Goal: Task Accomplishment & Management: Use online tool/utility

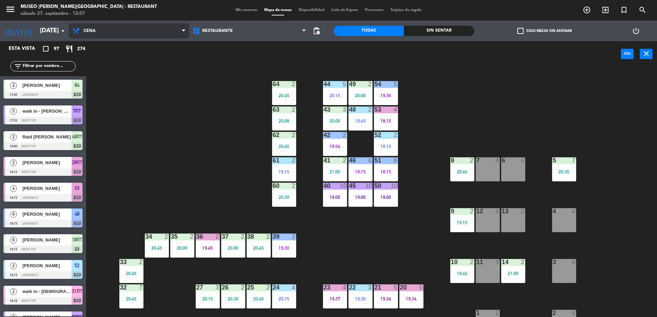
click at [128, 26] on span "Cena" at bounding box center [129, 30] width 120 height 15
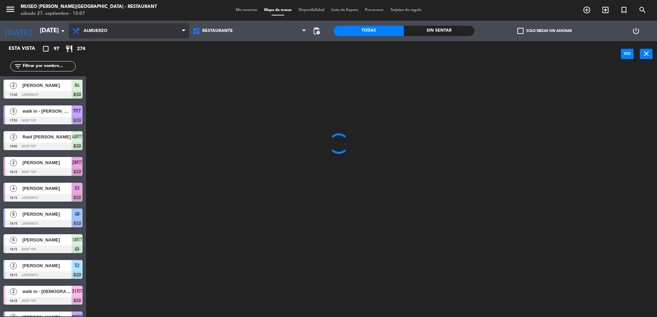
click at [144, 64] on ng-component "menu [GEOGRAPHIC_DATA][PERSON_NAME] - Restaurant [DATE] 27. septiembre - 12:07 …" at bounding box center [328, 159] width 657 height 319
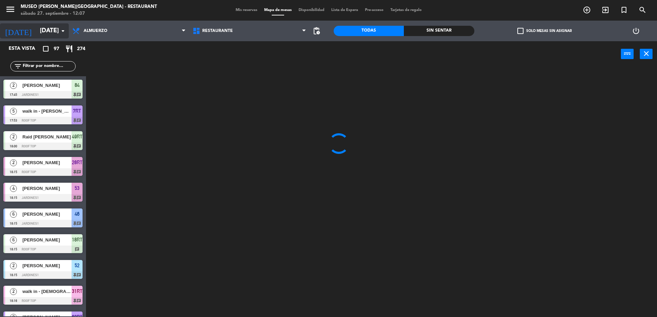
click at [59, 27] on icon "arrow_drop_down" at bounding box center [63, 31] width 8 height 8
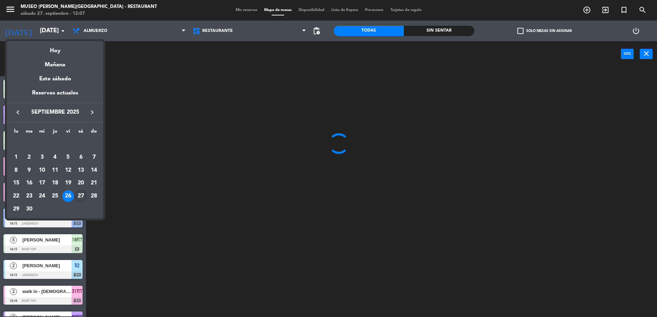
click at [77, 196] on div "27" at bounding box center [81, 196] width 12 height 12
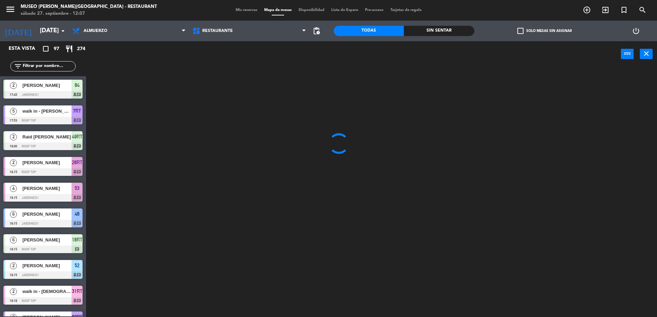
type input "[DATE]"
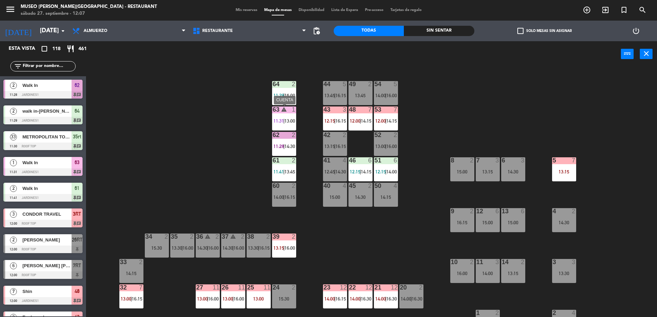
click at [289, 117] on div "63 warning 1 11:31 | 13:00" at bounding box center [284, 119] width 24 height 24
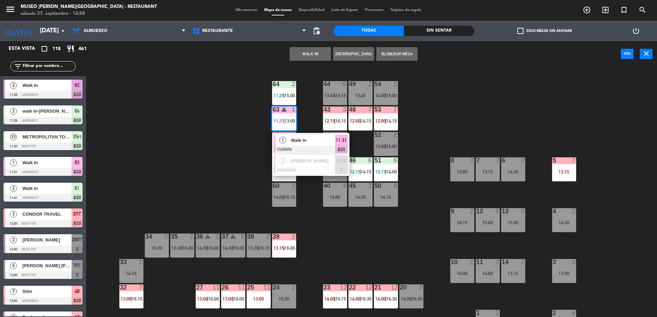
click at [237, 142] on div "44 5 13:45 | 16:15 49 2 13:45 54 5 14:00 | 16:00 64 2 11:29 | 15:00 48 7 12:00 …" at bounding box center [374, 194] width 564 height 250
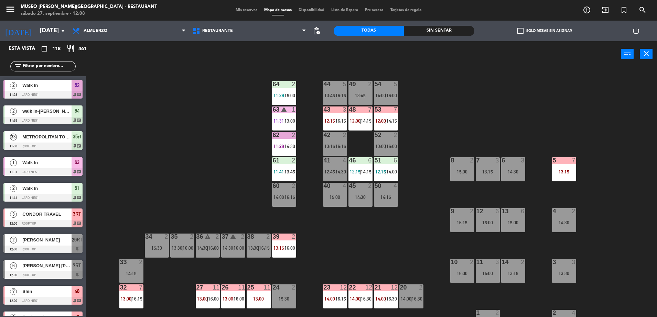
click at [362, 119] on span "14:15" at bounding box center [366, 120] width 11 height 5
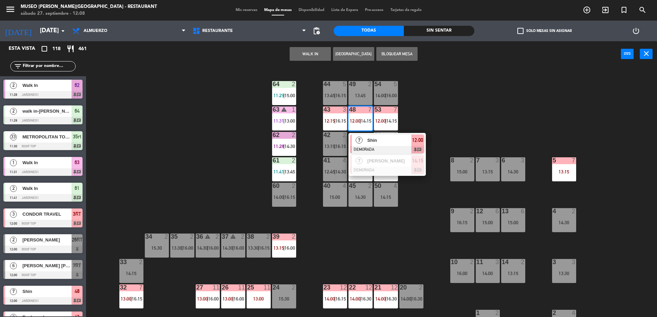
click at [379, 145] on div "Shin" at bounding box center [388, 140] width 45 height 11
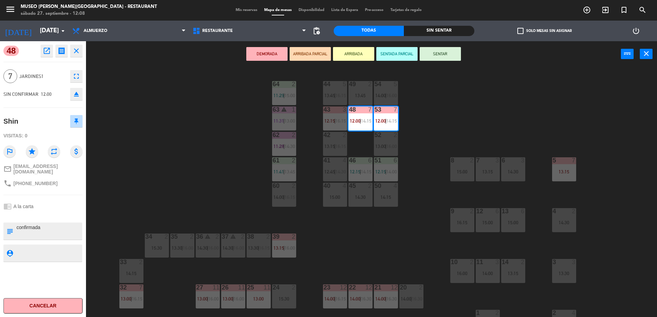
click at [413, 218] on div "44 5 13:45 | 16:15 49 2 13:45 54 5 14:00 | 16:00 64 2 11:29 | 15:00 48 7 12:00 …" at bounding box center [374, 194] width 564 height 250
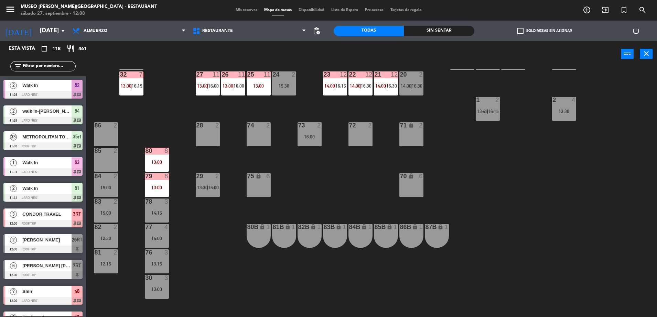
scroll to position [244, 0]
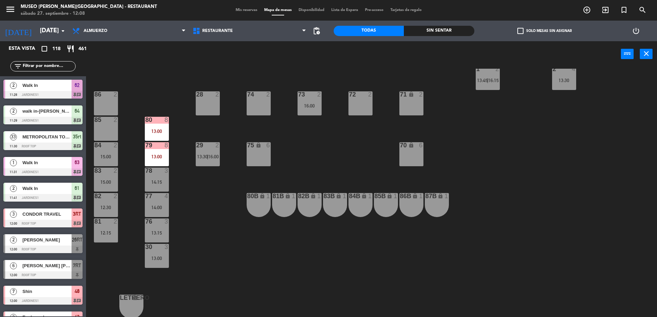
click at [312, 97] on div at bounding box center [309, 94] width 11 height 6
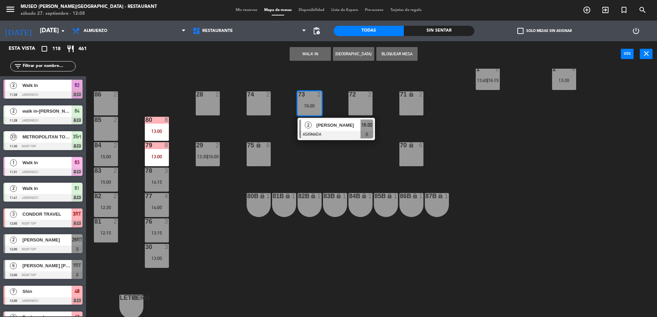
click at [324, 124] on span "[PERSON_NAME]" at bounding box center [338, 125] width 44 height 7
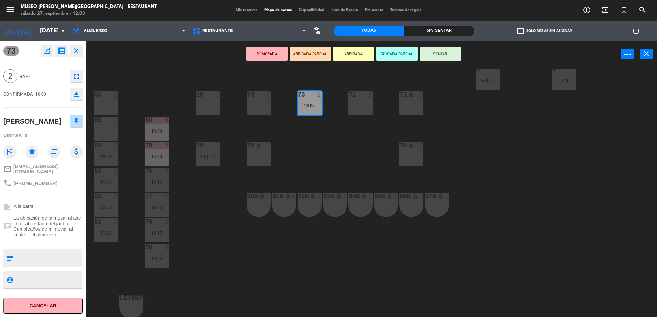
click at [212, 96] on div at bounding box center [207, 94] width 11 height 6
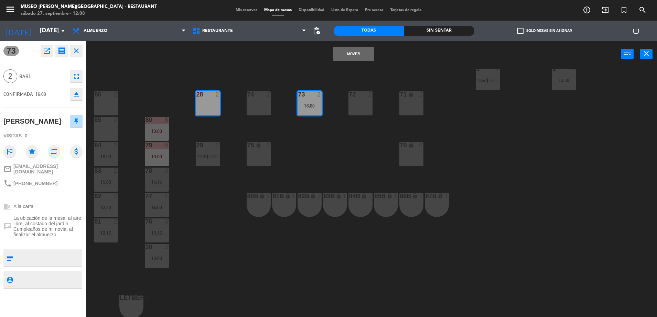
click at [354, 55] on button "Mover" at bounding box center [353, 54] width 41 height 14
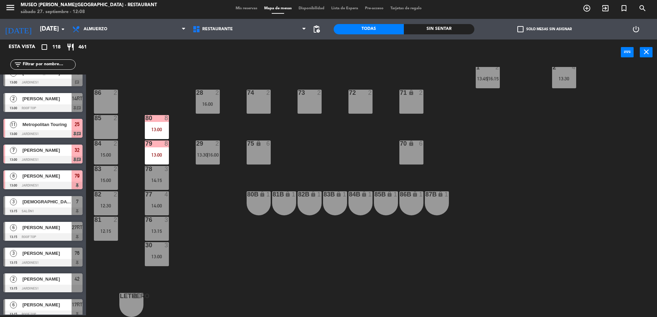
scroll to position [0, 0]
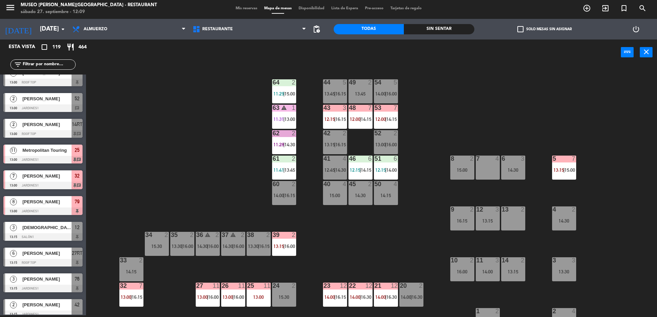
click at [66, 61] on input "text" at bounding box center [48, 65] width 53 height 8
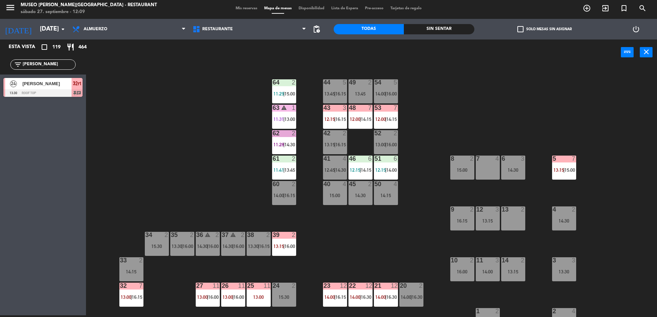
type input "[PERSON_NAME]"
click at [66, 64] on input "[PERSON_NAME]" at bounding box center [48, 65] width 53 height 8
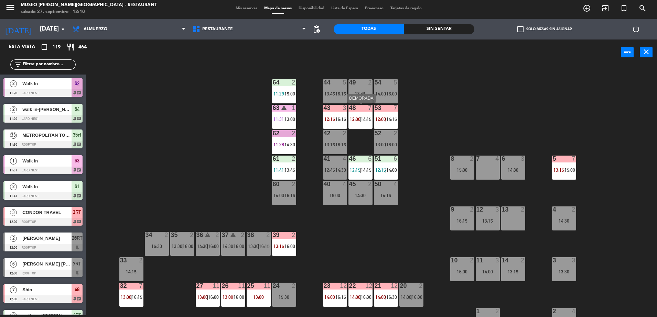
click at [353, 114] on div "48 7 12:00 | 14:15" at bounding box center [360, 117] width 24 height 24
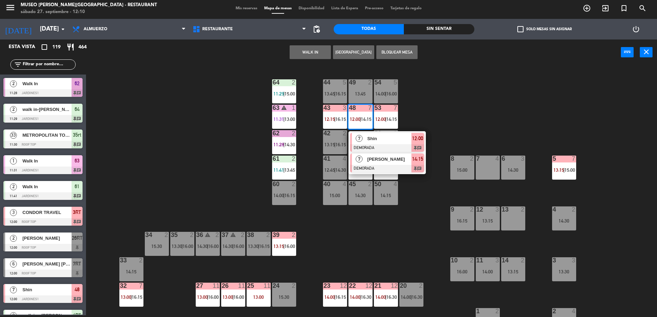
click at [380, 163] on div "[PERSON_NAME]" at bounding box center [388, 159] width 45 height 11
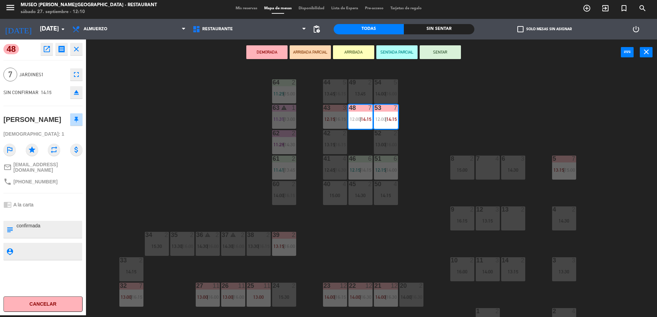
click at [65, 185] on div "phone [PHONE_NUMBER]" at bounding box center [42, 181] width 79 height 13
click at [179, 187] on div "44 5 13:45 | 16:15 49 2 13:45 54 5 14:00 | 16:00 64 2 11:29 | 15:00 48 7 12:00 …" at bounding box center [374, 192] width 564 height 250
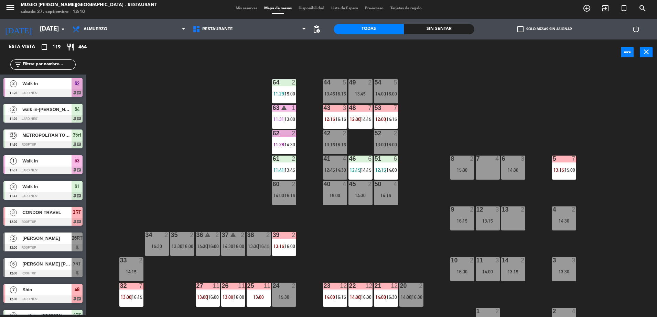
scroll to position [2, 0]
click at [353, 115] on div "48 7 12:00 | 14:15" at bounding box center [360, 117] width 24 height 24
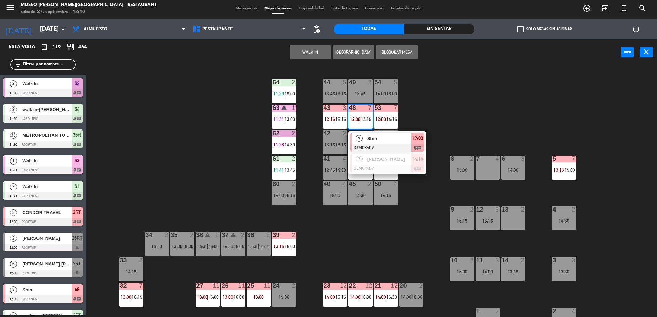
click at [373, 139] on span "Shin" at bounding box center [389, 138] width 44 height 7
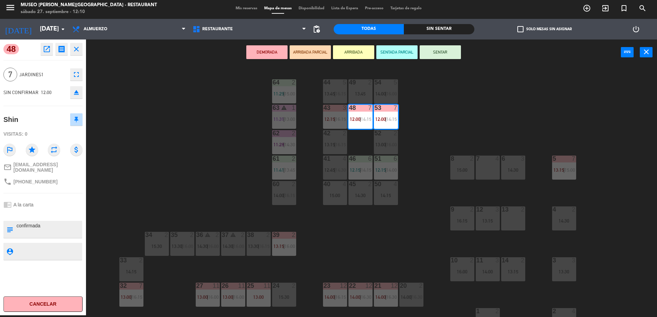
click at [149, 197] on div "44 5 13:45 | 16:15 49 2 13:45 54 5 14:00 | 16:00 64 2 11:29 | 15:00 48 7 12:00 …" at bounding box center [374, 192] width 564 height 250
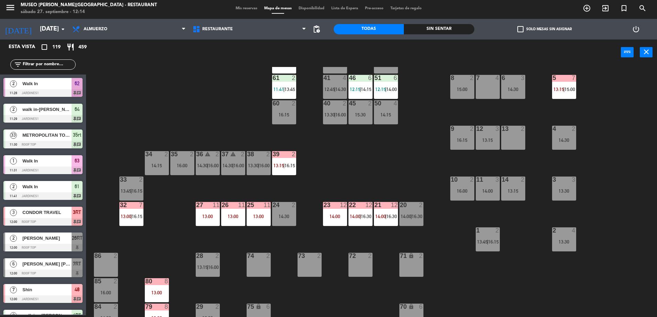
scroll to position [89, 0]
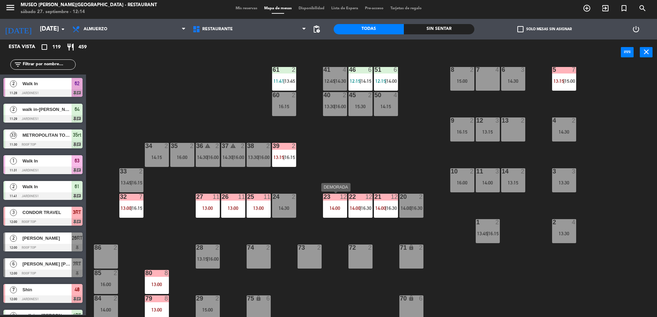
click at [334, 210] on div "14:00" at bounding box center [335, 208] width 24 height 5
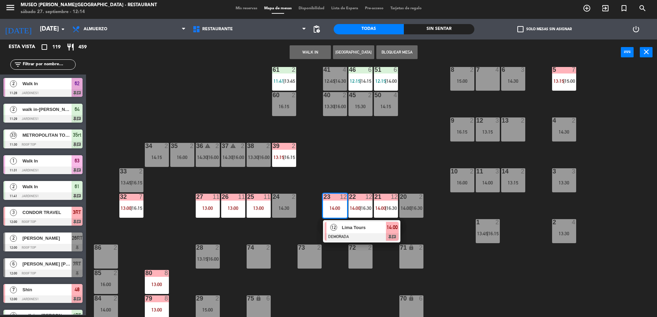
click at [355, 239] on div at bounding box center [361, 237] width 74 height 8
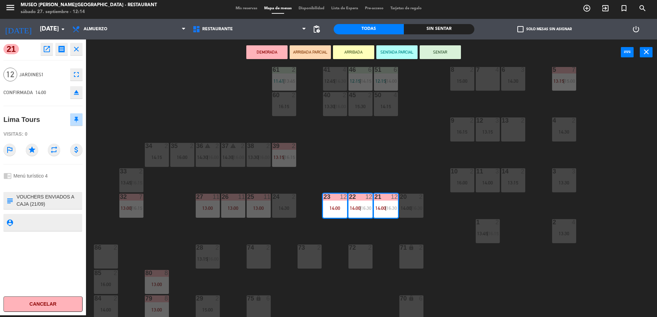
click at [338, 166] on div "44 5 13:45 | 16:15 49 2 15:00 54 5 14:00 | 16:00 64 2 11:29 | 16:15 48 7 12:00 …" at bounding box center [374, 192] width 564 height 250
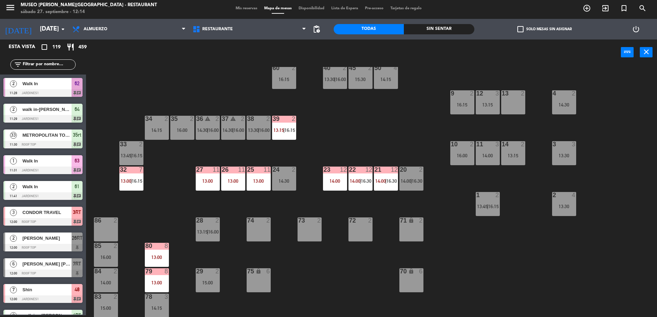
scroll to position [0, 0]
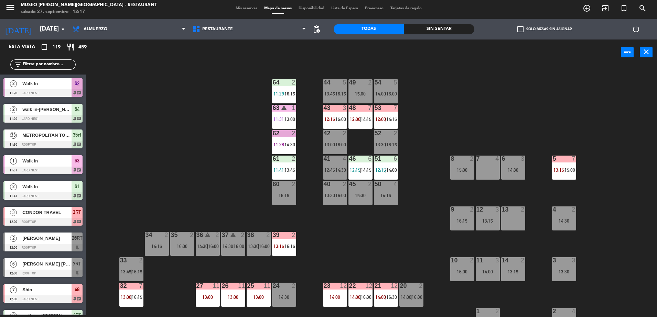
click at [69, 64] on input "text" at bounding box center [48, 65] width 53 height 8
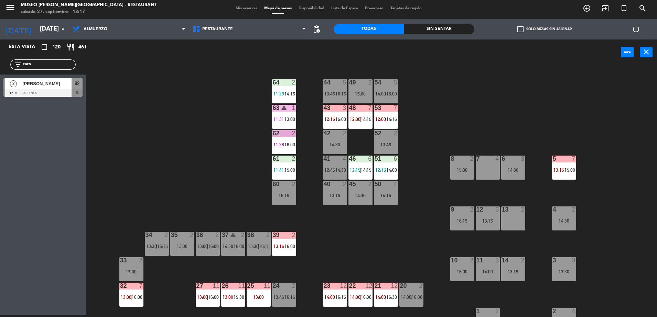
type input "caro"
click at [56, 92] on div at bounding box center [42, 93] width 79 height 8
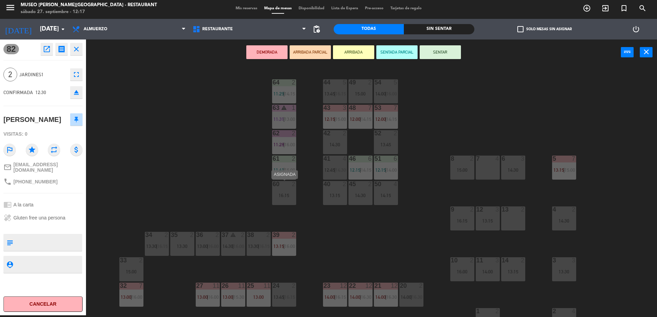
click at [288, 193] on div "16:15" at bounding box center [284, 195] width 24 height 5
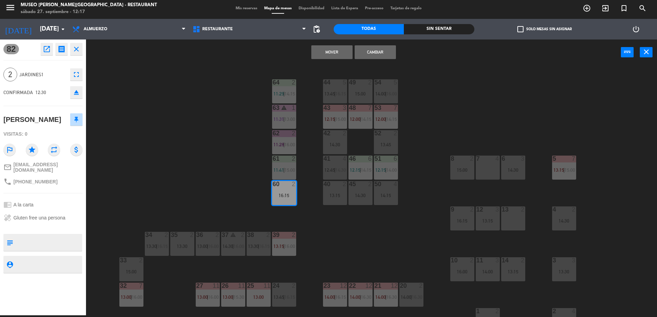
click at [330, 51] on button "Mover" at bounding box center [331, 52] width 41 height 14
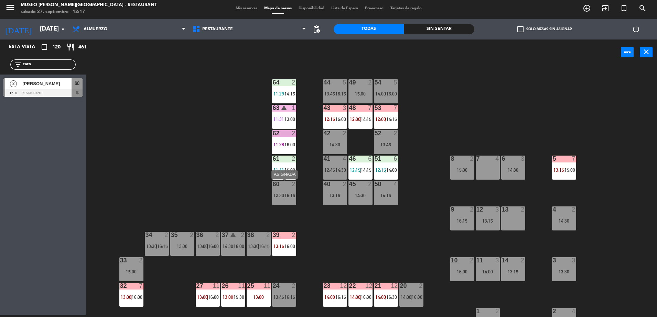
click at [281, 195] on span "12:30" at bounding box center [278, 195] width 11 height 5
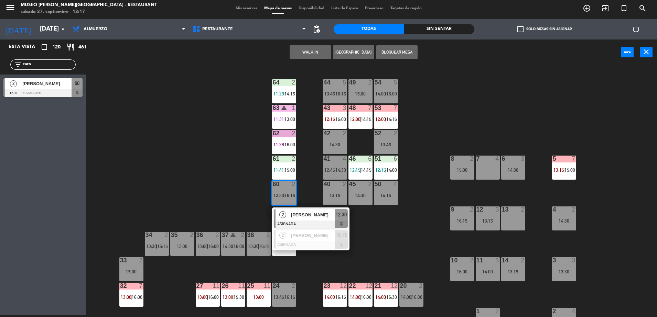
click at [302, 218] on span "[PERSON_NAME]" at bounding box center [313, 214] width 44 height 7
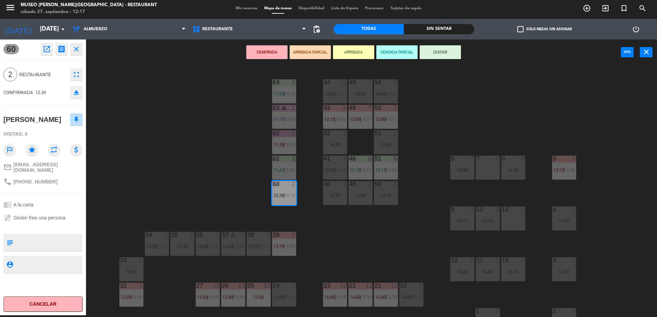
click at [66, 198] on div "chrome_reader_mode A la carta" at bounding box center [42, 204] width 79 height 13
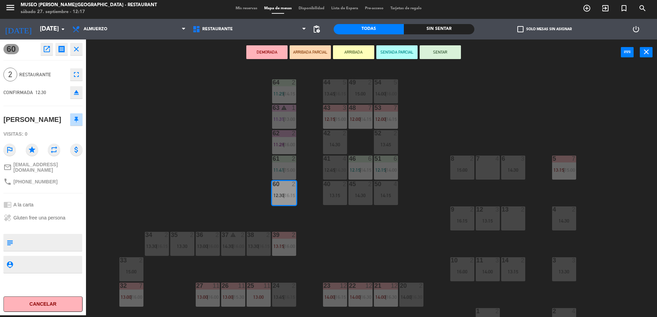
click at [308, 49] on button "ARRIBADA PARCIAL" at bounding box center [309, 52] width 41 height 14
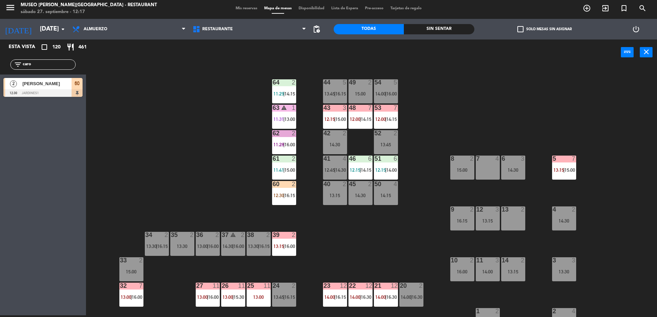
click at [58, 63] on input "caro" at bounding box center [48, 65] width 53 height 8
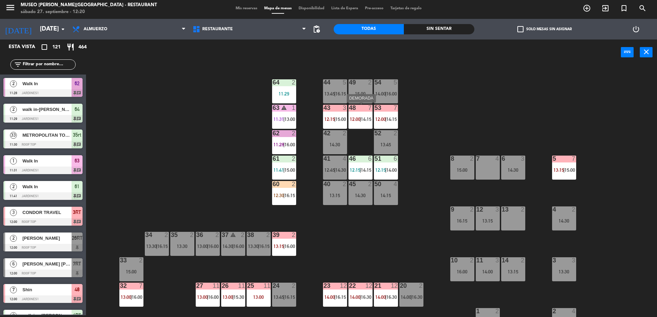
click at [364, 117] on span "14:15" at bounding box center [366, 119] width 11 height 5
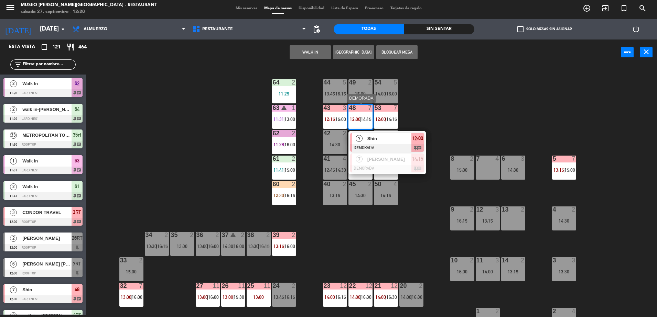
click at [386, 139] on span "Shin" at bounding box center [389, 138] width 44 height 7
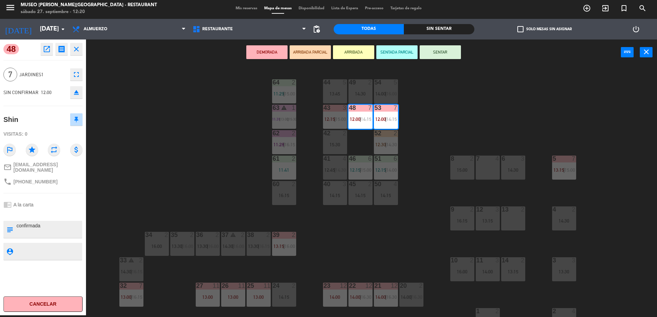
click at [18, 223] on textarea at bounding box center [49, 229] width 66 height 14
type textarea "3 de 7 llegaron 12:20 confirmada"
click at [66, 190] on div "48 open_in_new receipt 12:00 PM [DATE] 7 personas [PERSON_NAME] 48+53 EXPERIENC…" at bounding box center [43, 178] width 86 height 276
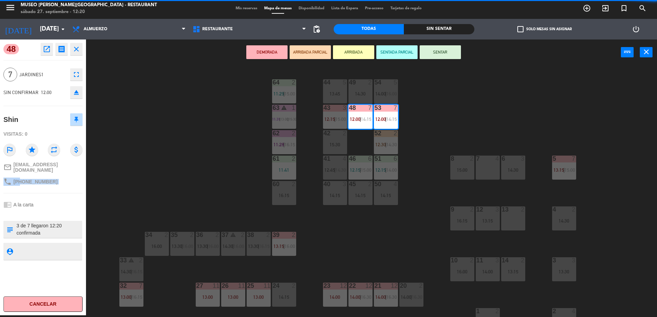
click at [66, 190] on div "48 open_in_new receipt 12:00 PM [DATE] 7 personas [PERSON_NAME] 48+53 EXPERIENC…" at bounding box center [43, 178] width 86 height 276
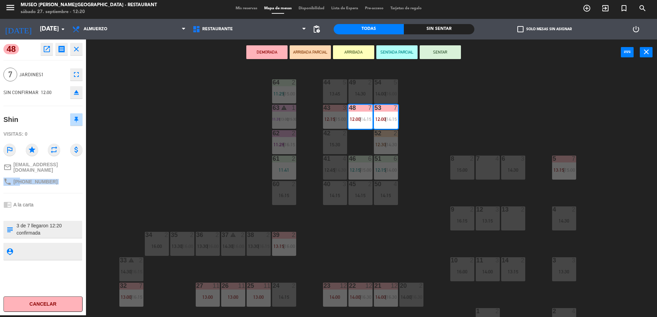
click at [305, 53] on button "ARRIBADA PARCIAL" at bounding box center [309, 52] width 41 height 14
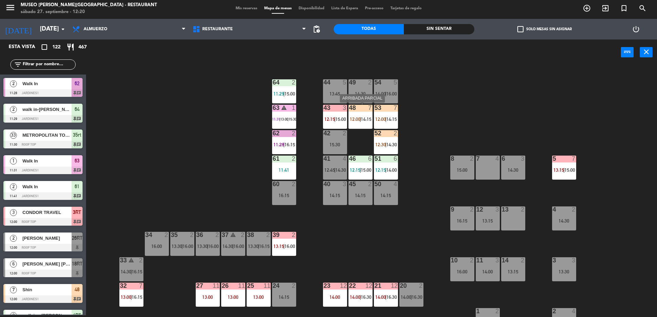
click at [360, 113] on div "48 7 12:00 | 14:15" at bounding box center [360, 117] width 24 height 24
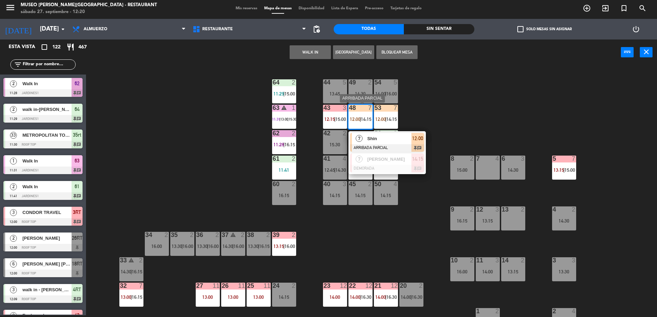
click at [377, 137] on span "Shin" at bounding box center [389, 138] width 44 height 7
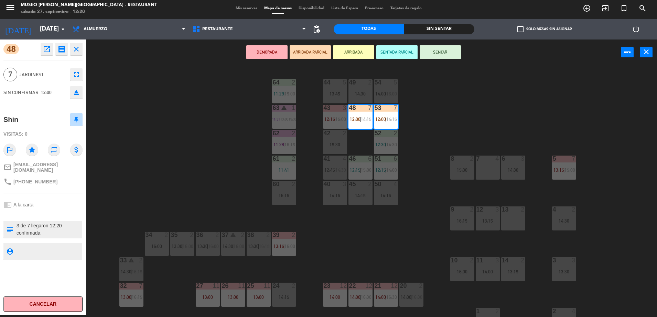
click at [173, 127] on div "44 5 13:45 49 2 14:30 54 5 14:00 | 16:00 64 2 11:29 | 15:00 48 7 12:00 | 14:15 …" at bounding box center [374, 192] width 564 height 250
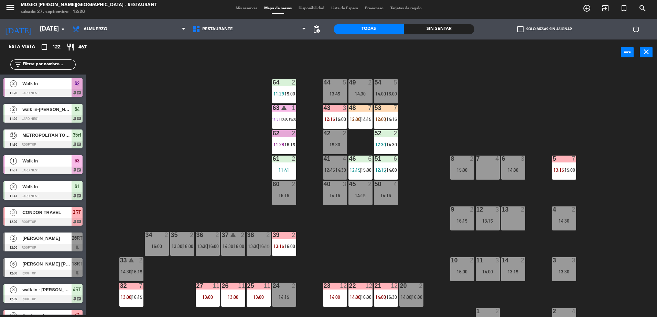
scroll to position [1078, 0]
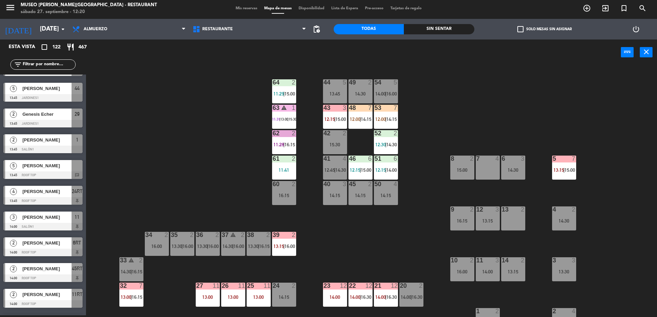
click at [371, 122] on span "14:15" at bounding box center [366, 119] width 11 height 5
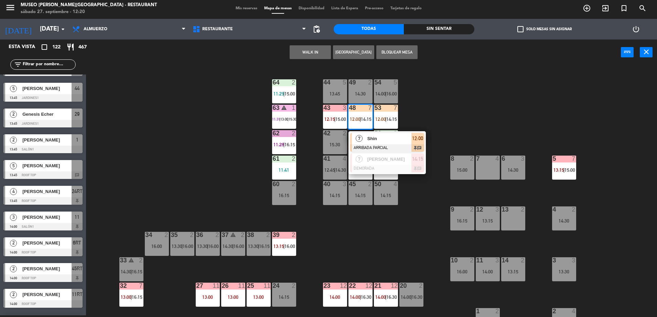
click at [385, 144] on div "Shin" at bounding box center [388, 138] width 45 height 11
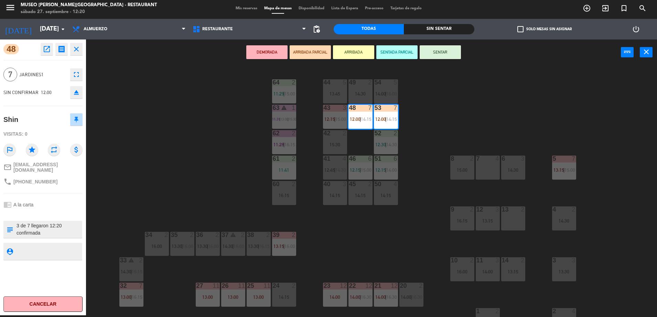
click at [224, 148] on div "44 5 13:45 49 2 14:30 54 5 14:00 | 16:00 64 2 11:29 | 15:00 48 7 12:00 | 14:15 …" at bounding box center [374, 192] width 564 height 250
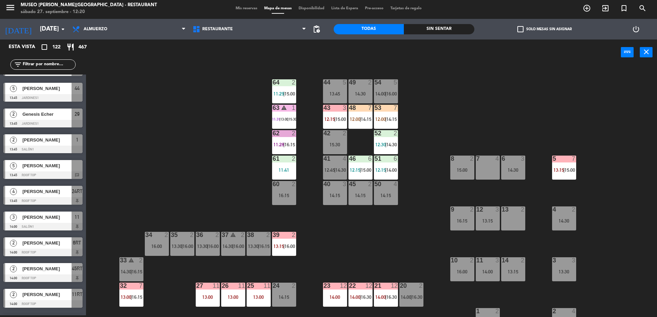
click at [384, 119] on span "12:00" at bounding box center [380, 119] width 11 height 5
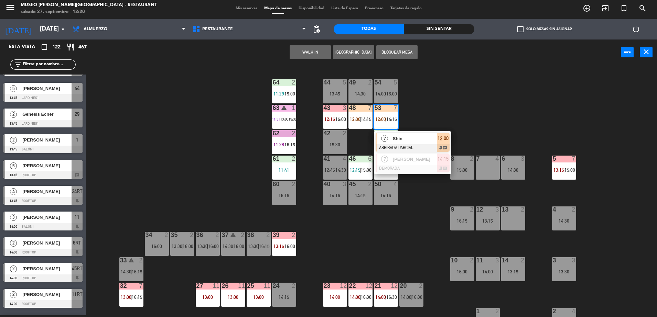
click at [405, 148] on div at bounding box center [412, 148] width 74 height 8
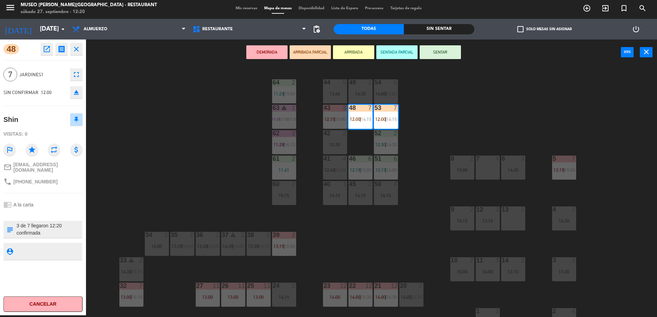
click at [210, 144] on div "44 5 13:45 49 2 14:30 54 5 14:00 | 16:00 64 2 11:29 | 15:00 48 7 12:00 | 14:15 …" at bounding box center [374, 192] width 564 height 250
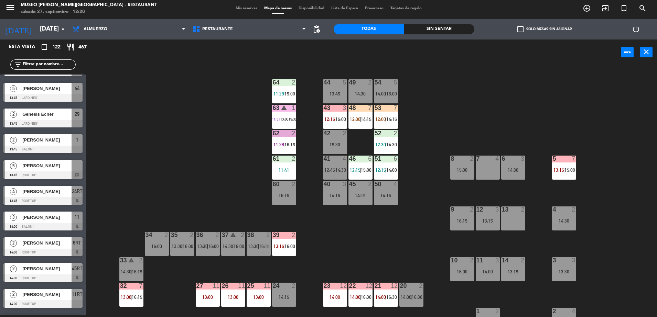
click at [358, 115] on div "48 7 12:00 | 14:15" at bounding box center [360, 117] width 24 height 24
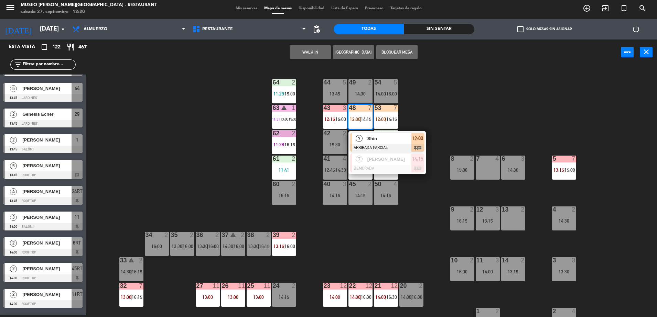
click at [377, 140] on span "Shin" at bounding box center [389, 138] width 44 height 7
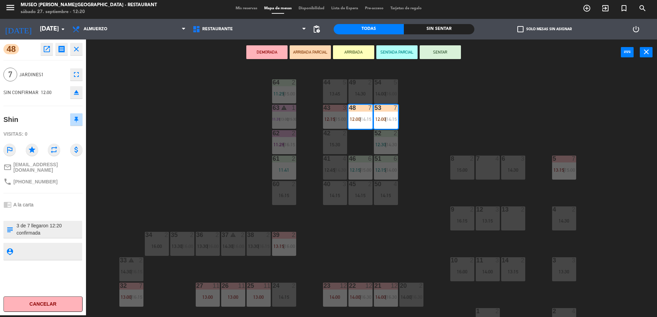
click at [186, 107] on div "44 5 13:45 49 2 14:30 54 5 14:00 | 16:00 64 2 11:29 | 15:00 48 7 12:00 | 14:15 …" at bounding box center [374, 192] width 564 height 250
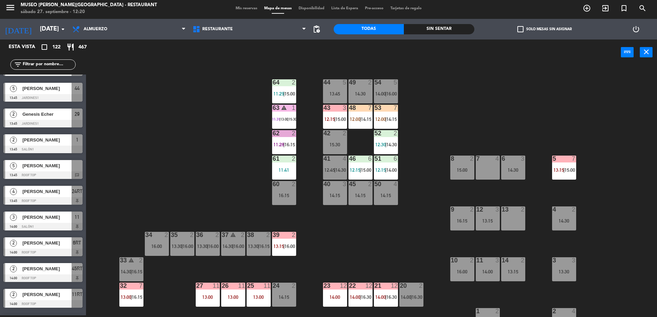
click at [368, 118] on span "14:15" at bounding box center [366, 119] width 11 height 5
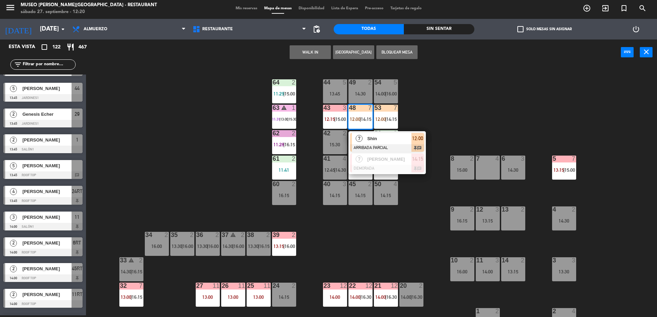
click at [382, 133] on div "Shin" at bounding box center [388, 138] width 45 height 11
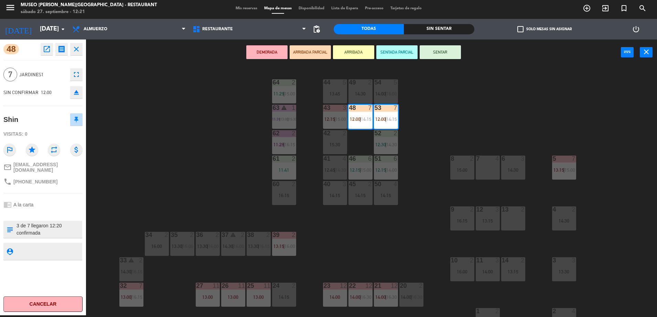
click at [207, 143] on div "44 5 13:45 49 2 14:30 54 5 14:00 | 16:00 64 2 11:29 | 15:00 48 7 12:00 | 14:15 …" at bounding box center [374, 192] width 564 height 250
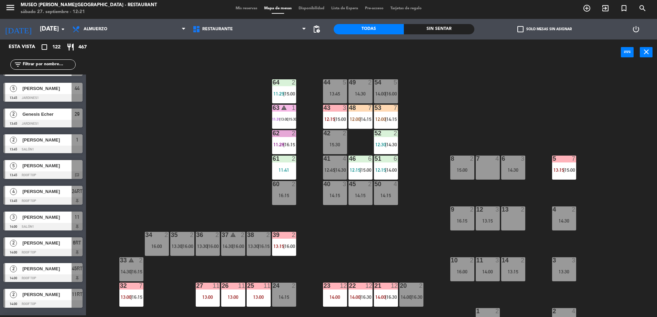
click at [352, 120] on span "12:00" at bounding box center [355, 119] width 11 height 5
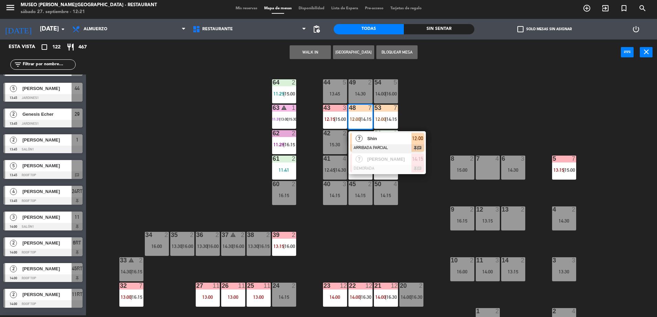
click at [375, 140] on span "Shin" at bounding box center [389, 138] width 44 height 7
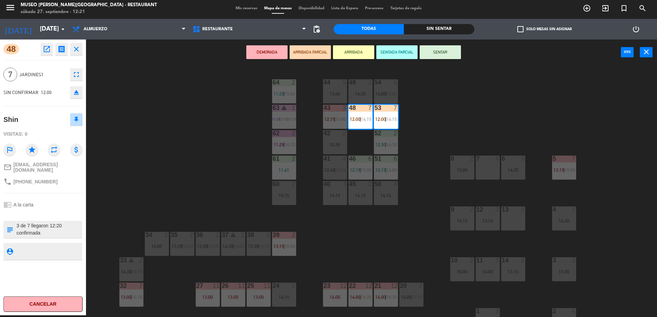
click at [223, 143] on div "44 5 13:45 49 2 14:30 54 5 14:00 | 16:00 64 2 11:29 | 15:00 48 7 12:00 | 14:15 …" at bounding box center [374, 192] width 564 height 250
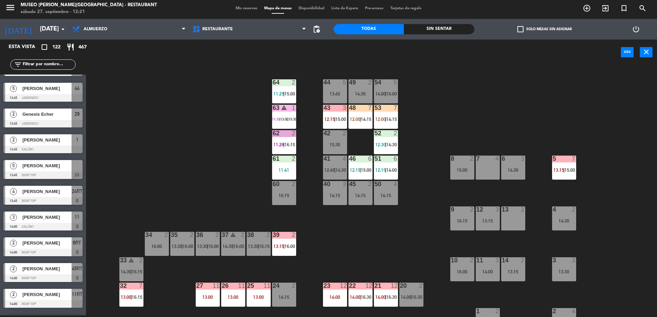
click at [356, 125] on div "48 7 12:00 | 14:15" at bounding box center [360, 117] width 24 height 24
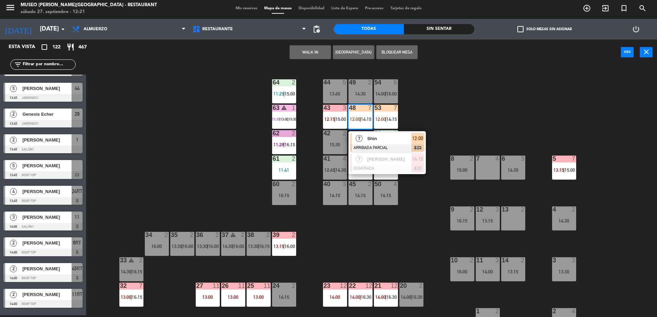
click at [378, 141] on span "Shin" at bounding box center [389, 138] width 44 height 7
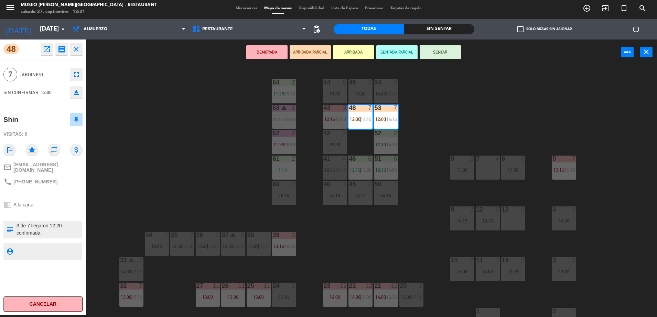
click at [194, 139] on div "44 5 13:45 49 2 14:30 54 5 14:00 | 16:00 64 2 11:29 | 15:00 48 7 12:00 | 14:15 …" at bounding box center [374, 192] width 564 height 250
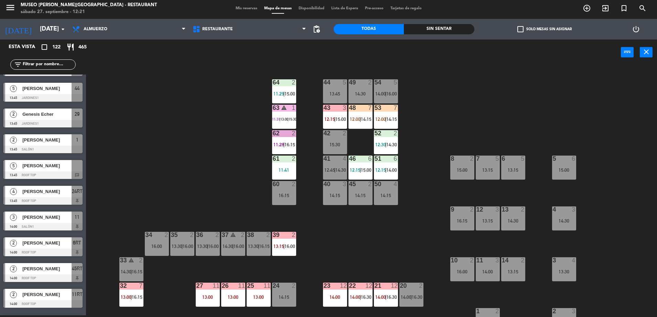
click at [370, 120] on span "14:15" at bounding box center [366, 119] width 11 height 5
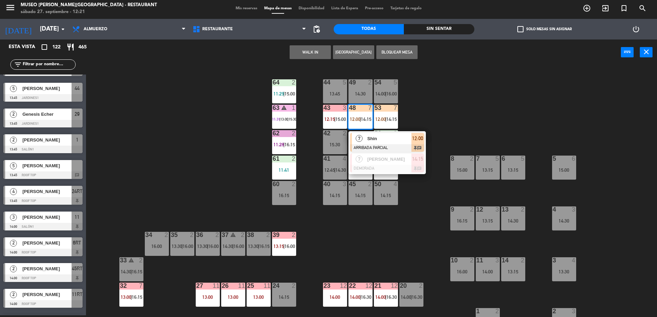
click at [234, 142] on div "44 5 13:45 49 2 14:30 54 5 14:00 | 16:00 64 2 11:29 | 15:00 48 7 12:00 | 14:15 …" at bounding box center [374, 192] width 564 height 250
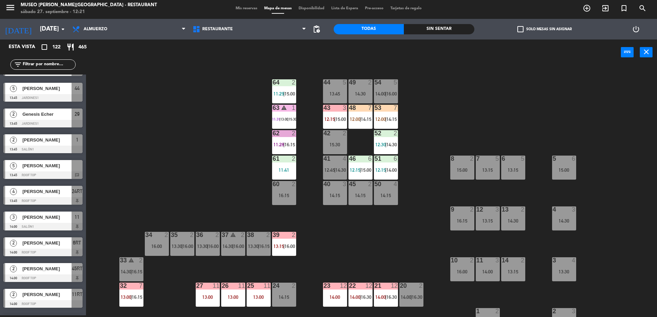
click at [250, 167] on div "44 5 13:45 49 2 14:30 54 5 14:00 | 16:00 64 2 11:29 | 15:00 48 7 12:00 | 14:15 …" at bounding box center [374, 192] width 564 height 250
click at [212, 115] on div "44 5 13:45 49 2 14:30 54 5 14:00 | 16:00 64 2 11:29 | 15:00 48 7 12:00 | 14:15 …" at bounding box center [374, 192] width 564 height 250
click at [360, 122] on div "48 7 12:00 | 14:15" at bounding box center [360, 117] width 24 height 24
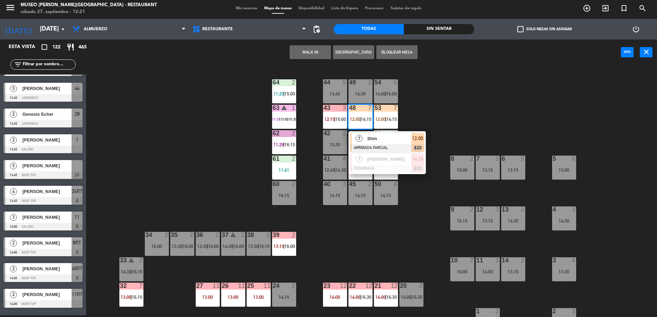
click at [387, 144] on div "Shin" at bounding box center [388, 138] width 45 height 11
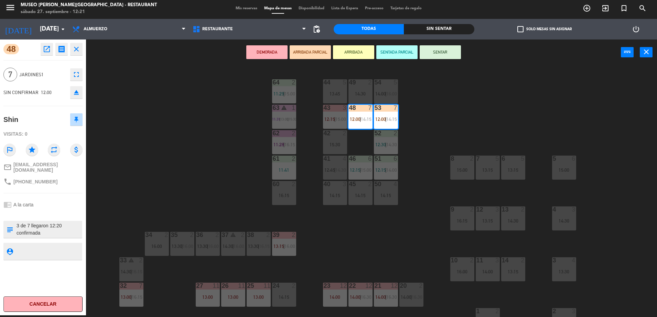
click at [413, 154] on div "44 5 13:45 49 2 14:30 54 5 14:00 | 16:00 64 2 11:29 | 15:00 48 7 12:00 | 14:15 …" at bounding box center [374, 192] width 564 height 250
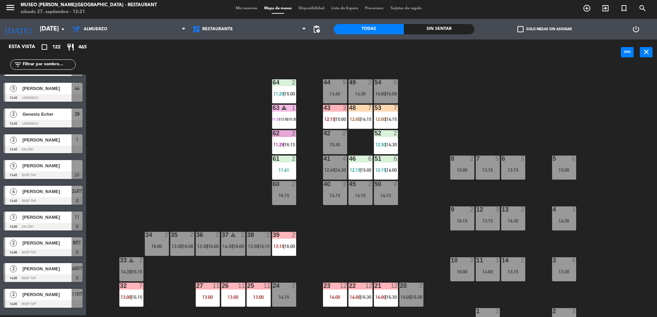
click at [253, 99] on div "44 5 13:45 49 2 14:30 54 5 14:00 | 16:00 64 2 11:29 | 15:00 48 7 12:00 | 14:15 …" at bounding box center [374, 192] width 564 height 250
click at [212, 103] on div "44 5 13:45 49 2 14:30 54 5 14:00 | 16:00 64 2 11:29 | 15:00 48 7 12:00 | 14:15 …" at bounding box center [374, 192] width 564 height 250
click at [69, 63] on input "text" at bounding box center [48, 65] width 53 height 8
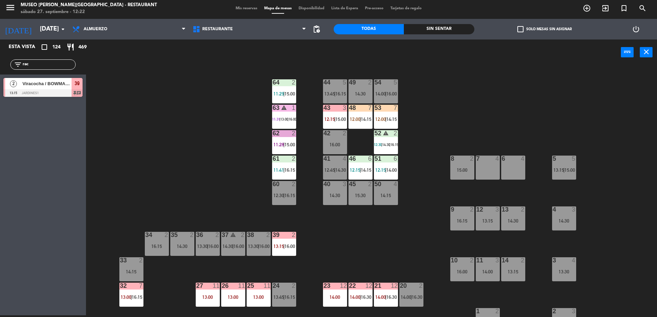
scroll to position [0, 0]
type input "raco"
click at [73, 89] on div at bounding box center [42, 93] width 79 height 8
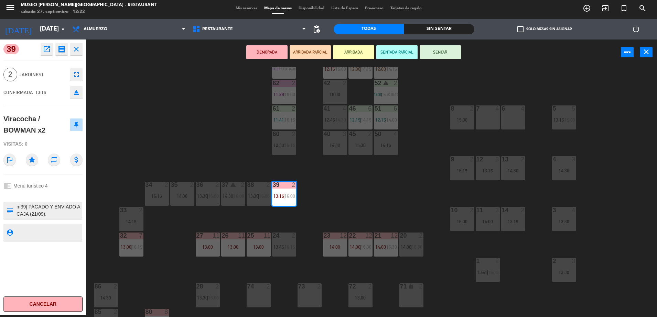
click at [310, 49] on button "ARRIBADA PARCIAL" at bounding box center [309, 52] width 41 height 14
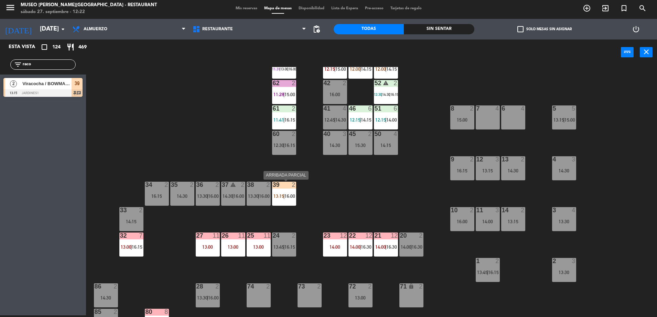
click at [289, 187] on div "2" at bounding box center [294, 185] width 11 height 6
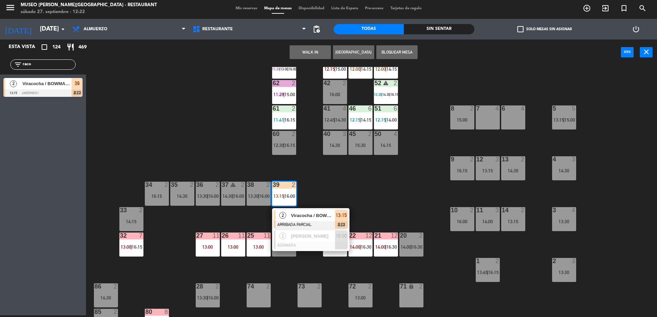
click at [306, 216] on span "Viracocha / BOWMAN x2" at bounding box center [313, 215] width 44 height 7
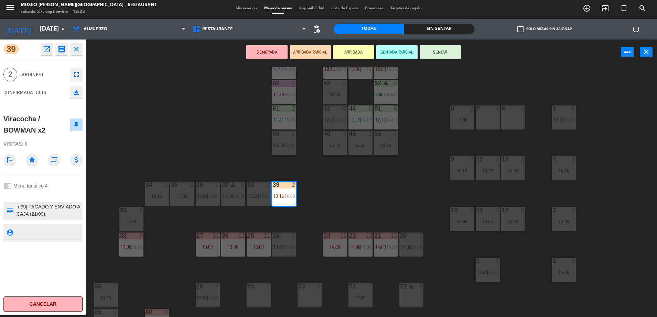
click at [30, 208] on textarea at bounding box center [49, 210] width 66 height 14
type textarea "m39| llegarán 13:30 PAGADO Y ENVIADO A CAJA (21/09). CONFIRMAR FILE 32887 - [PE…"
click at [65, 187] on div "chrome_reader_mode Menú turístico 4" at bounding box center [42, 185] width 79 height 13
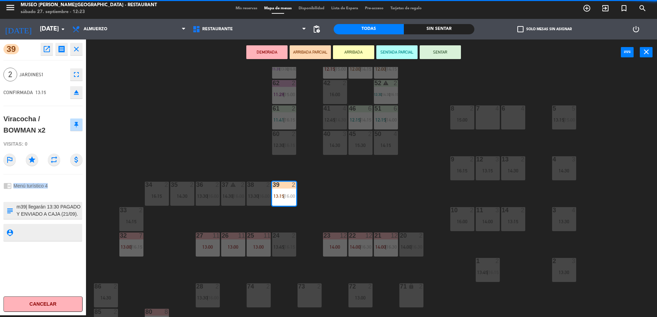
click at [65, 187] on div "chrome_reader_mode Menú turístico 4" at bounding box center [42, 185] width 79 height 13
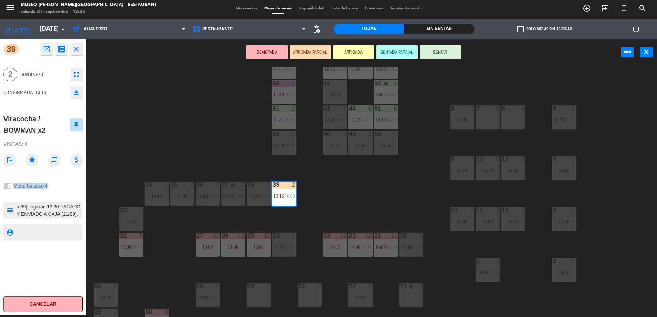
click at [65, 187] on div "chrome_reader_mode Menú turístico 4" at bounding box center [42, 185] width 79 height 13
click at [179, 152] on div "44 5 13:45 | 16:15 49 2 14:30 54 5 14:00 | 16:00 64 2 11:29 | 15:00 48 7 12:00 …" at bounding box center [374, 192] width 564 height 250
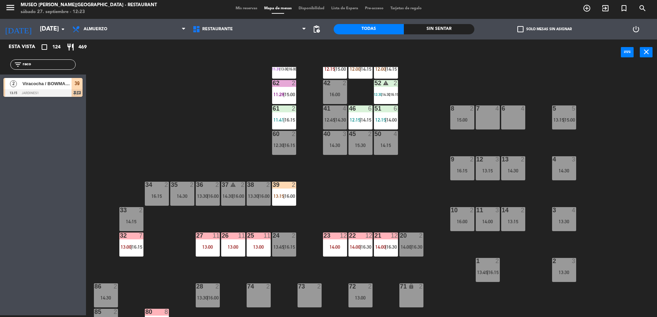
click at [67, 62] on input "raco" at bounding box center [48, 65] width 53 height 8
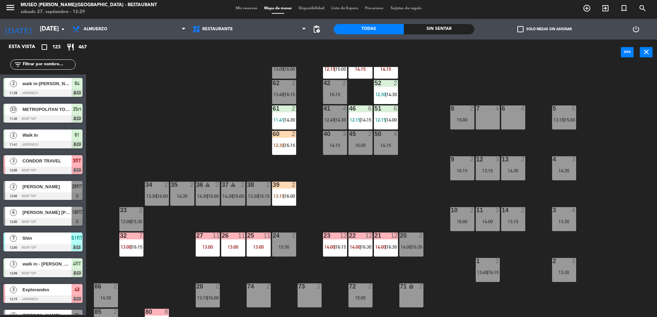
click at [32, 65] on input "text" at bounding box center [48, 65] width 53 height 8
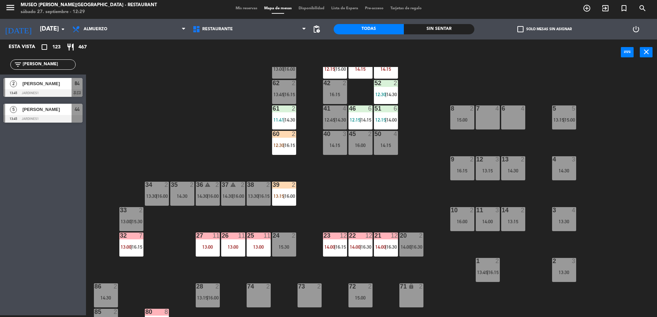
type input "[PERSON_NAME]"
click at [49, 88] on div "[PERSON_NAME]" at bounding box center [47, 83] width 50 height 11
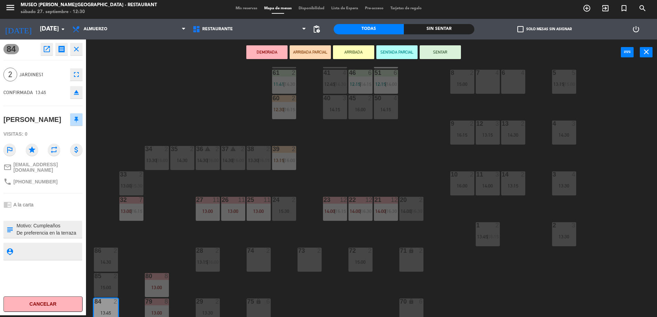
click at [17, 223] on textarea at bounding box center [49, 229] width 66 height 14
click at [65, 198] on div "chrome_reader_mode A la carta" at bounding box center [42, 204] width 79 height 13
click at [41, 232] on textarea at bounding box center [49, 229] width 66 height 14
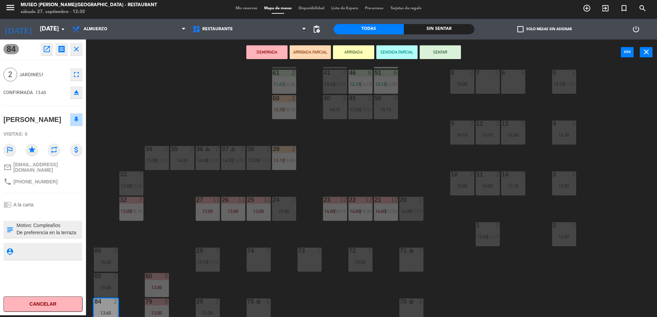
type textarea "llegaron 12:30 a ramada, indican que quieren visitar las instalaciones hasta la…"
click at [57, 205] on div "chrome_reader_mode A la carta" at bounding box center [42, 204] width 79 height 13
click at [318, 55] on button "ARRIBADA PARCIAL" at bounding box center [309, 52] width 41 height 14
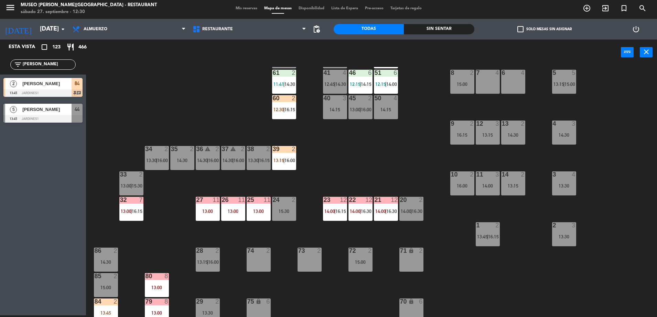
click at [67, 67] on input "[PERSON_NAME]" at bounding box center [48, 65] width 53 height 8
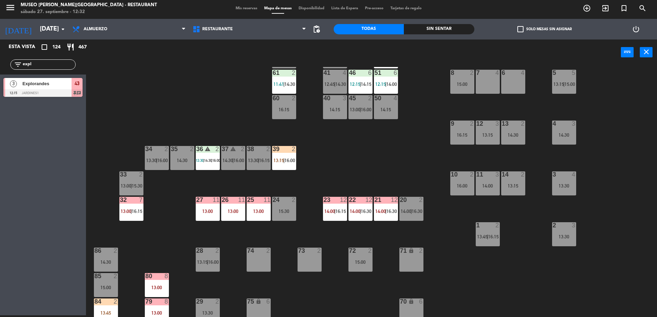
type input "expl"
click at [76, 84] on span "43" at bounding box center [77, 83] width 5 height 8
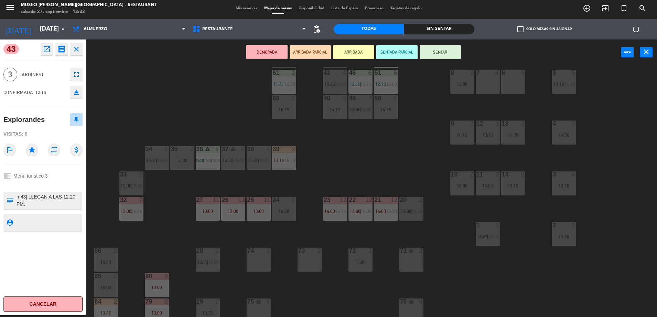
click at [45, 44] on button "open_in_new" at bounding box center [47, 49] width 12 height 12
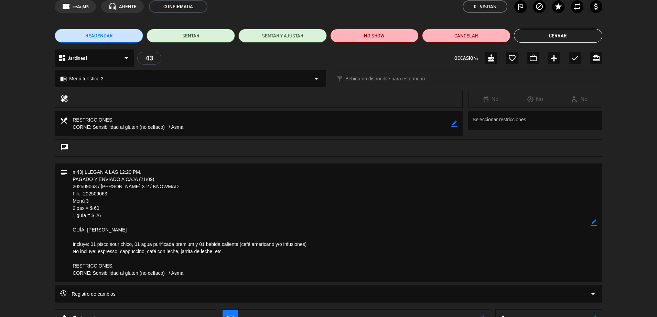
scroll to position [0, 0]
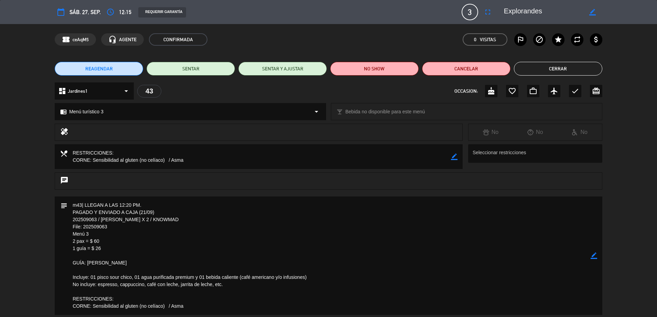
click at [531, 73] on button "Cerrar" at bounding box center [558, 69] width 88 height 14
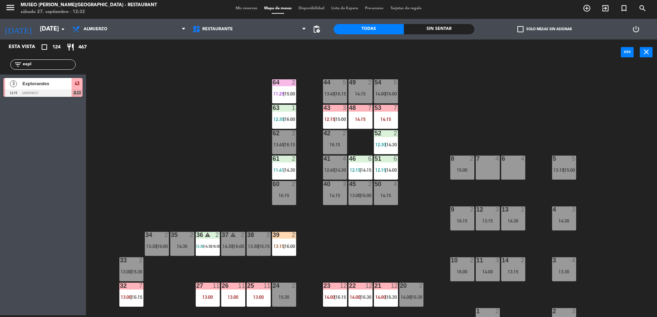
click at [54, 88] on div "Explorandes" at bounding box center [47, 83] width 50 height 11
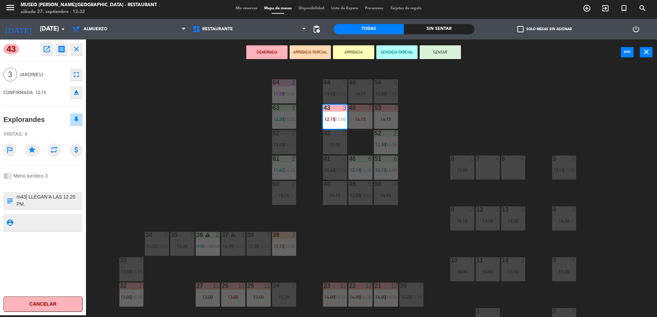
click at [321, 49] on button "ARRIBADA PARCIAL" at bounding box center [309, 52] width 41 height 14
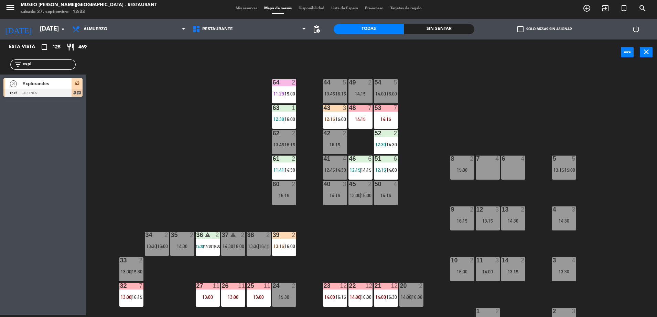
click at [61, 65] on input "expl" at bounding box center [48, 65] width 53 height 8
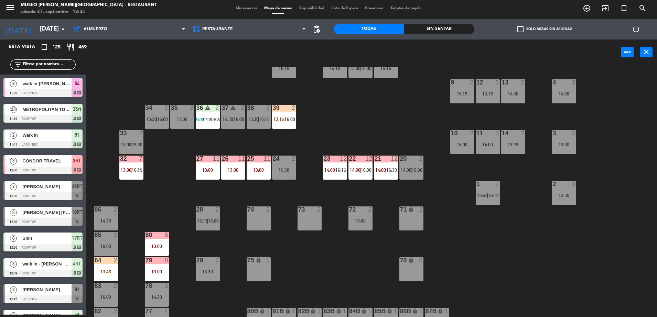
scroll to position [129, 0]
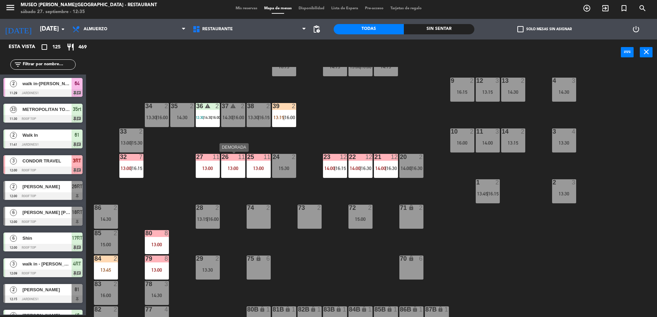
click at [227, 159] on div at bounding box center [232, 157] width 11 height 6
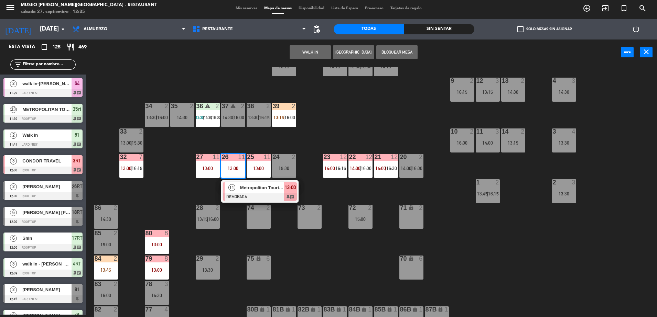
click at [249, 196] on div at bounding box center [260, 198] width 74 height 8
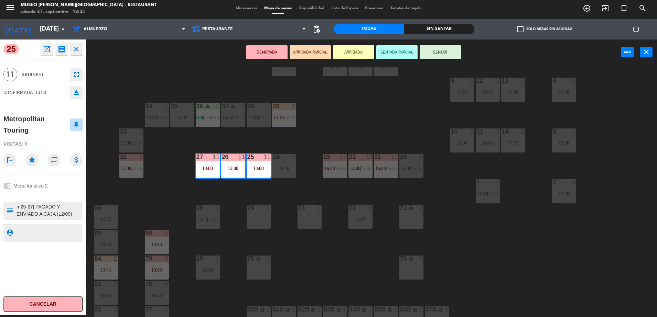
click at [350, 124] on div "44 5 13:45 | 16:15 49 2 14:15 54 5 14:00 | 16:00 64 2 11:29 | 15:00 48 7 14:15 …" at bounding box center [374, 192] width 564 height 250
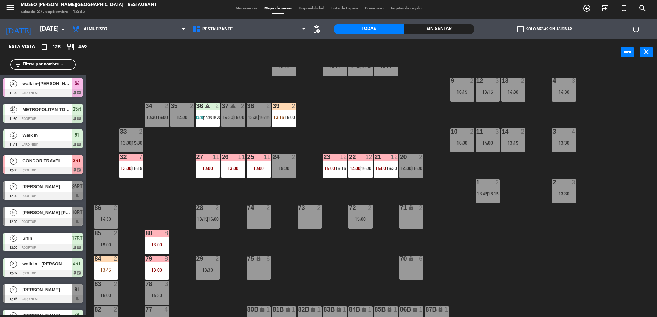
scroll to position [0, 0]
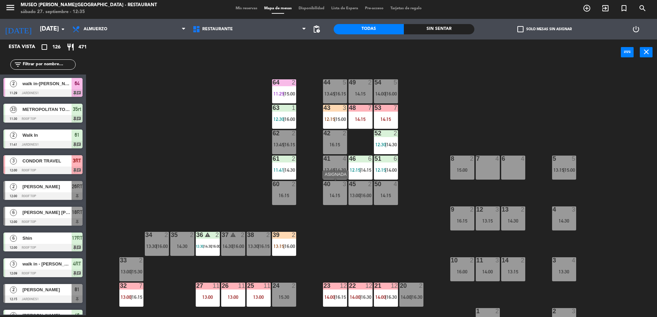
click at [336, 196] on div "14:15" at bounding box center [335, 195] width 24 height 5
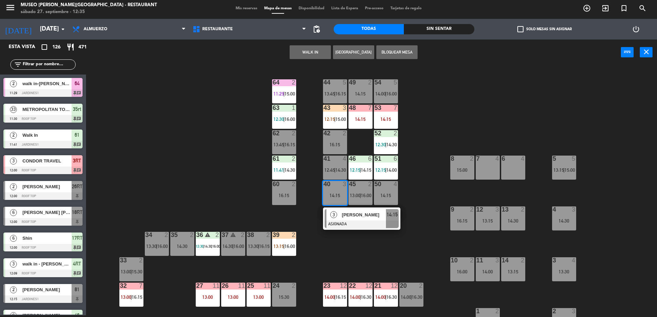
click at [415, 228] on div "44 5 13:45 | 16:15 49 2 14:15 54 5 14:00 | 16:00 64 2 11:29 | 15:00 48 7 14:15 …" at bounding box center [374, 192] width 564 height 250
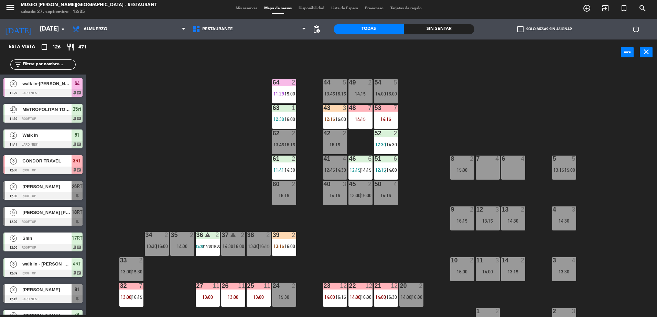
click at [357, 195] on span "13:00" at bounding box center [355, 195] width 11 height 5
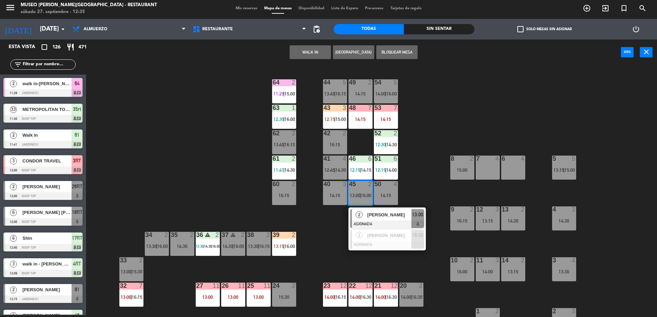
click at [375, 221] on div at bounding box center [387, 225] width 74 height 8
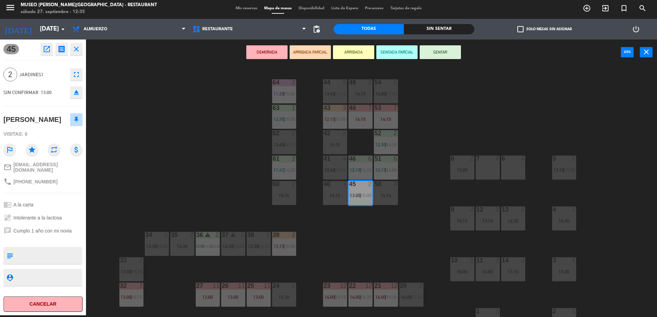
click at [292, 201] on div "60 2 16:15" at bounding box center [284, 193] width 24 height 24
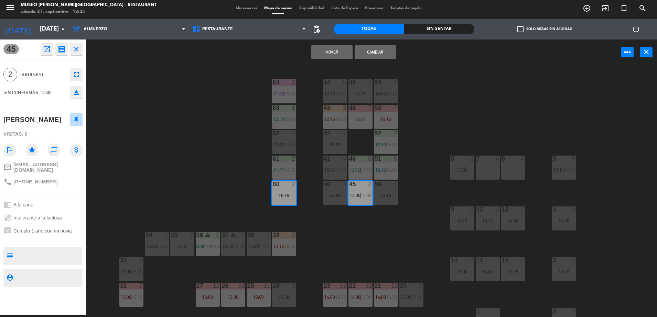
click at [342, 51] on button "Mover" at bounding box center [331, 52] width 41 height 14
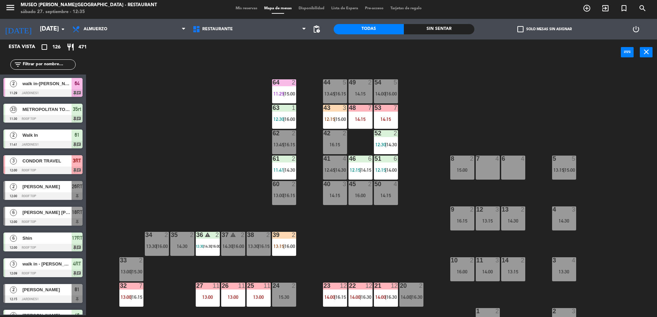
scroll to position [2, 0]
click at [339, 199] on div "40 3 14:15" at bounding box center [335, 193] width 24 height 24
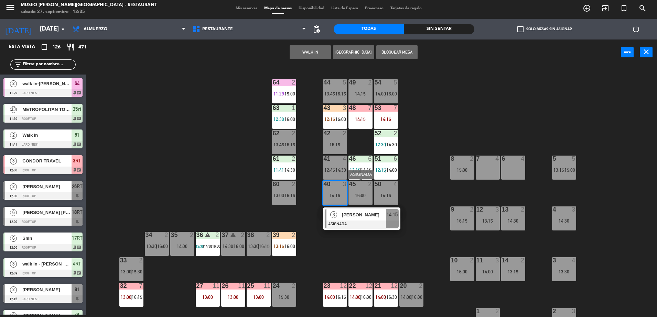
click at [363, 198] on div "16:00" at bounding box center [360, 195] width 24 height 5
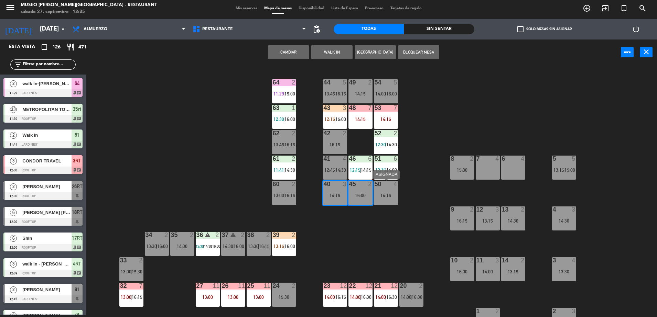
click at [394, 198] on div "50 4 14:15" at bounding box center [386, 193] width 24 height 24
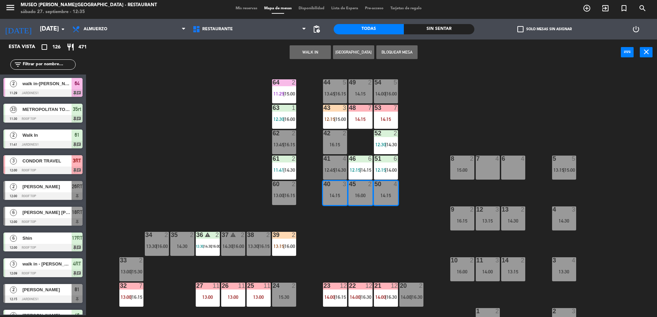
click at [306, 53] on button "WALK IN" at bounding box center [309, 52] width 41 height 14
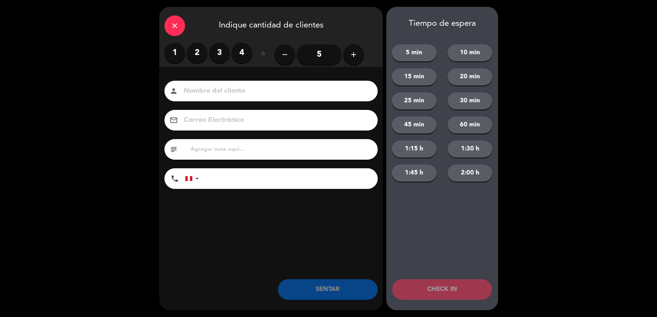
click at [357, 57] on button "add" at bounding box center [353, 54] width 21 height 21
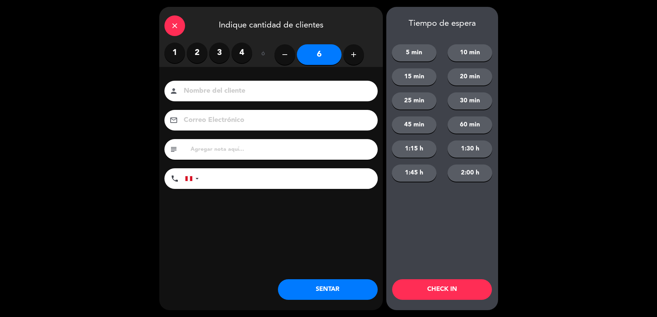
click at [357, 57] on button "add" at bounding box center [353, 54] width 21 height 21
type input "9"
click at [353, 89] on input at bounding box center [276, 91] width 186 height 12
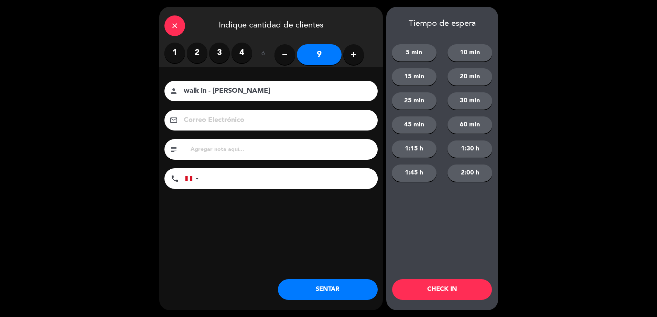
type input "walk in - [PERSON_NAME]"
click at [170, 27] on icon "close" at bounding box center [174, 26] width 8 height 8
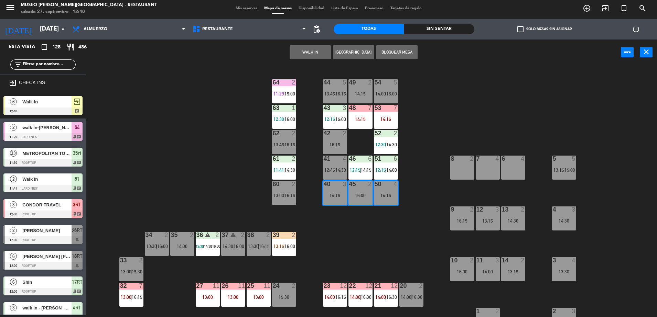
click at [403, 139] on div "44 5 13:45 | 16:15 49 2 14:15 54 5 14:00 | 16:00 64 2 11:29 | 15:00 48 7 14:15 …" at bounding box center [374, 192] width 564 height 250
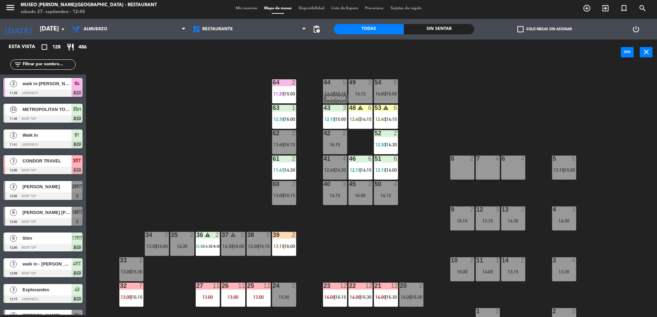
click at [337, 117] on span "15:00" at bounding box center [340, 119] width 11 height 5
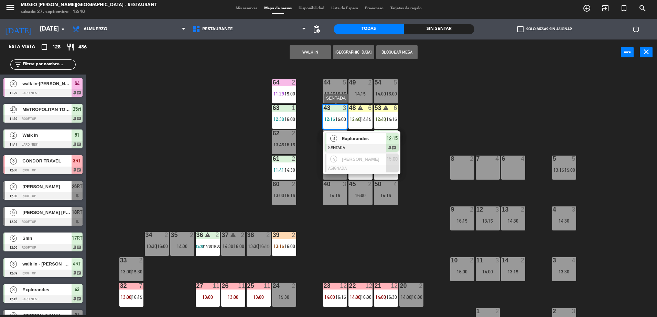
click at [365, 142] on div "Explorandes" at bounding box center [363, 138] width 45 height 11
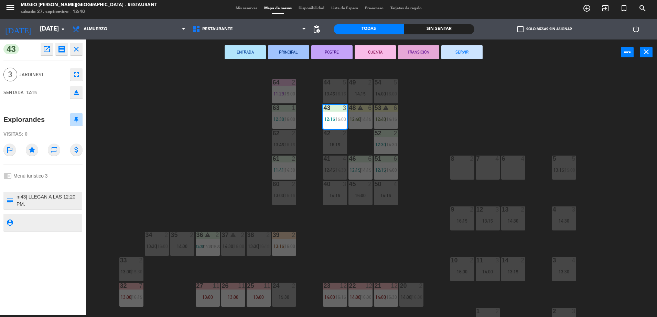
click at [226, 127] on div "44 5 13:45 | 16:15 49 2 14:15 54 5 14:00 | 16:00 64 2 11:29 | 15:00 48 warning …" at bounding box center [374, 192] width 564 height 250
